Goal: Ask a question: Seek information or help from site administrators or community

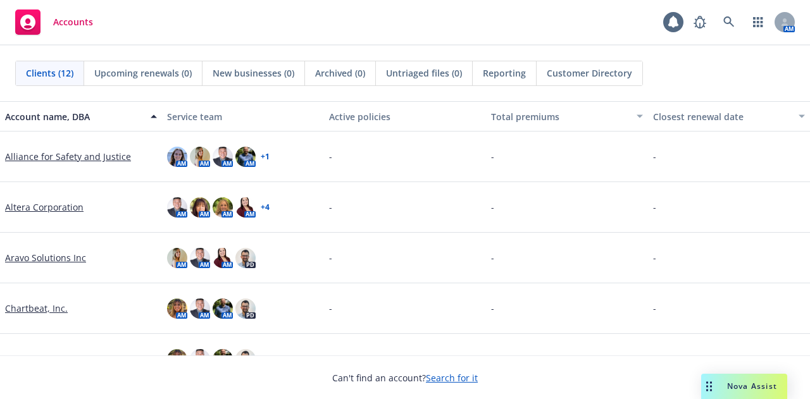
click at [696, 380] on div "Can't find an account? Search for it" at bounding box center [405, 369] width 810 height 29
click at [713, 382] on div "Drag to move" at bounding box center [709, 386] width 16 height 25
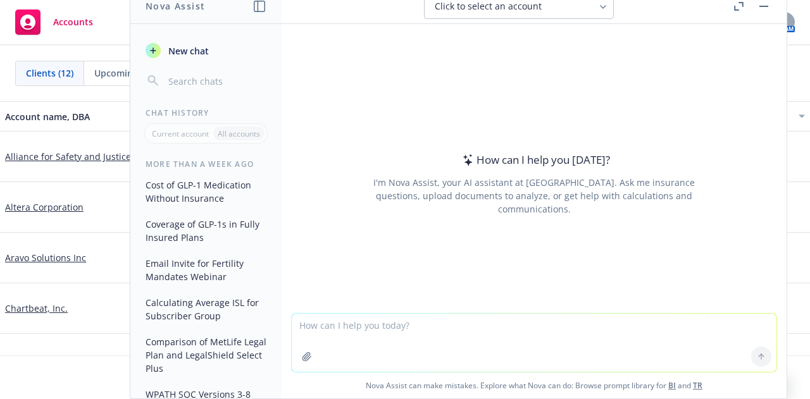
click at [166, 58] on button "New chat" at bounding box center [205, 50] width 131 height 23
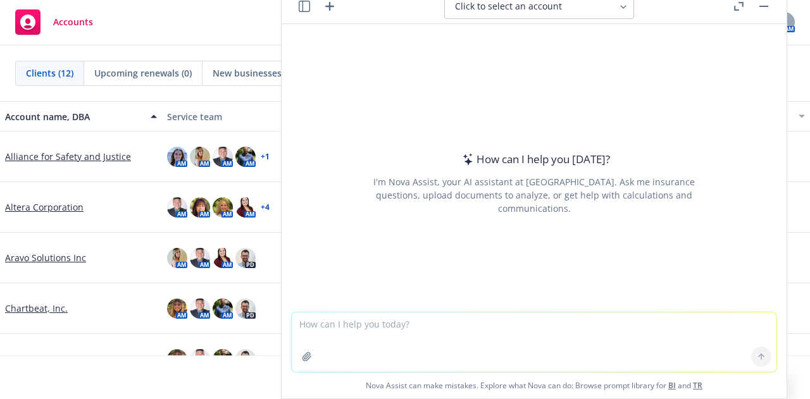
click at [427, 320] on textarea at bounding box center [534, 341] width 485 height 59
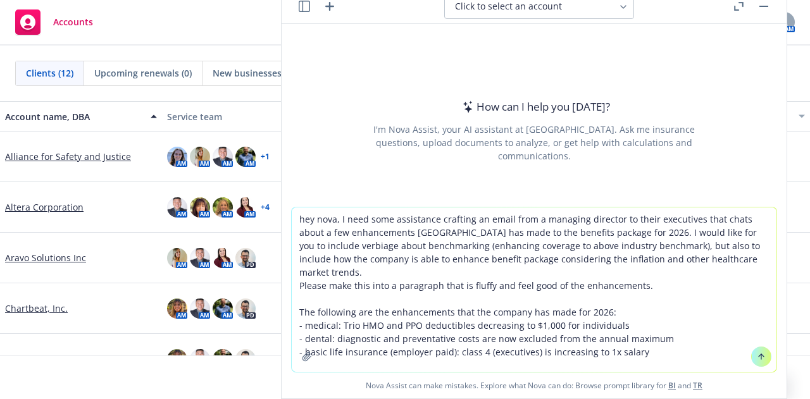
type textarea "hey nova, I need some assistance crafting an email from a managing director to …"
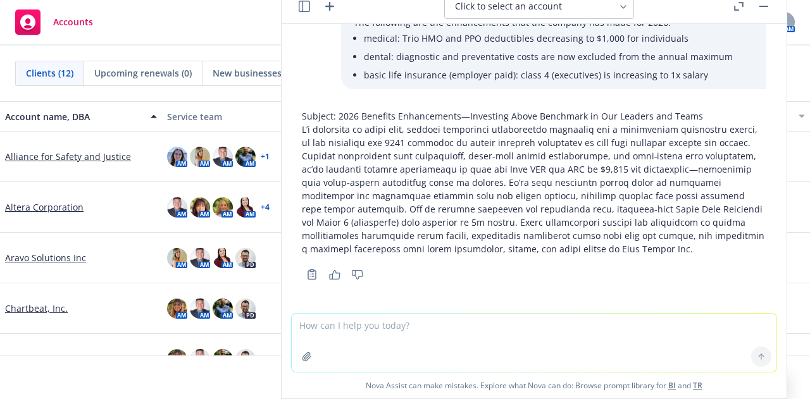
scroll to position [104, 0]
click at [429, 349] on textarea at bounding box center [534, 343] width 485 height 58
type textarea "I"
type textarea "P"
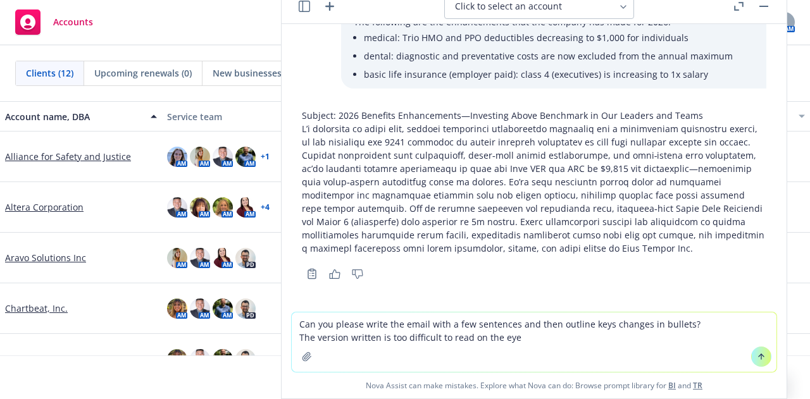
type textarea "Can you please write the email with a few sentences and then outline keys chang…"
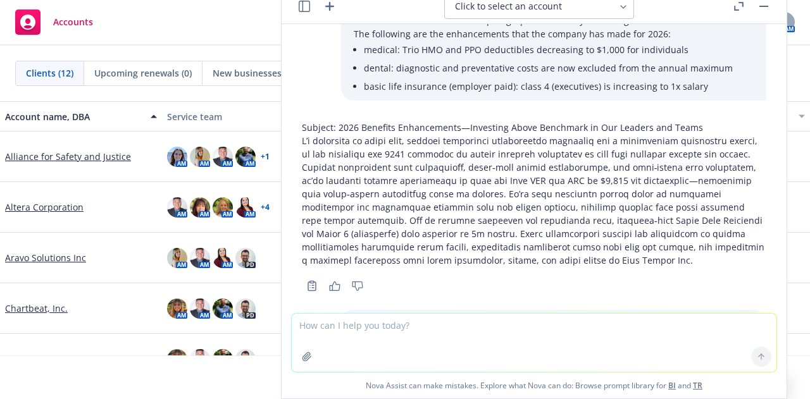
scroll to position [405, 0]
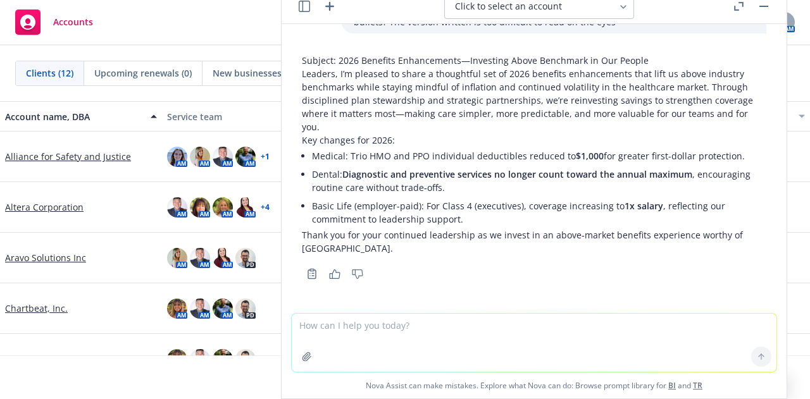
click at [361, 326] on textarea at bounding box center [534, 343] width 485 height 58
type textarea "Can you include more to the message to make it more fluffy and heartfelt"
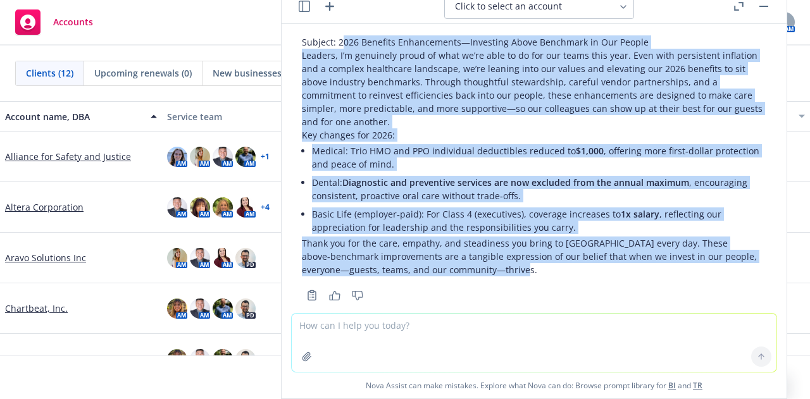
scroll to position [706, 0]
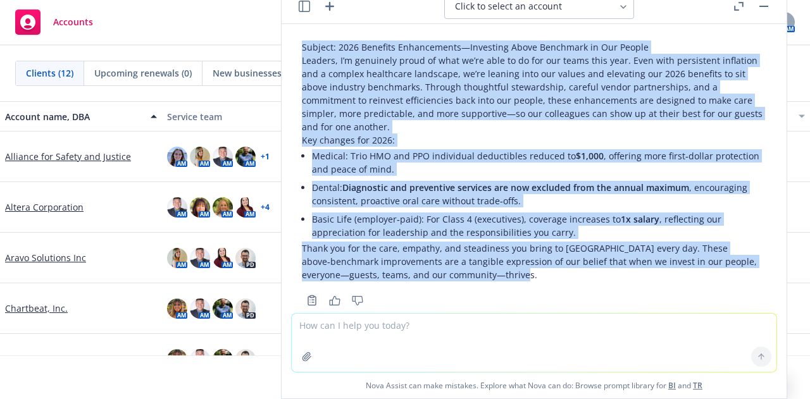
drag, startPoint x: 535, startPoint y: 249, endPoint x: 298, endPoint y: 45, distance: 312.6
click at [298, 45] on div "Subject: 2026 Benefits Enhancements—Investing Above Benchmark in Our People Lea…" at bounding box center [534, 172] width 485 height 274
copy div "Loremip: 6460 Dolorsit Ametconsecte—Adipiscin Elits Doeiusmod te Inc Utlabo Etd…"
